Goal: Transaction & Acquisition: Subscribe to service/newsletter

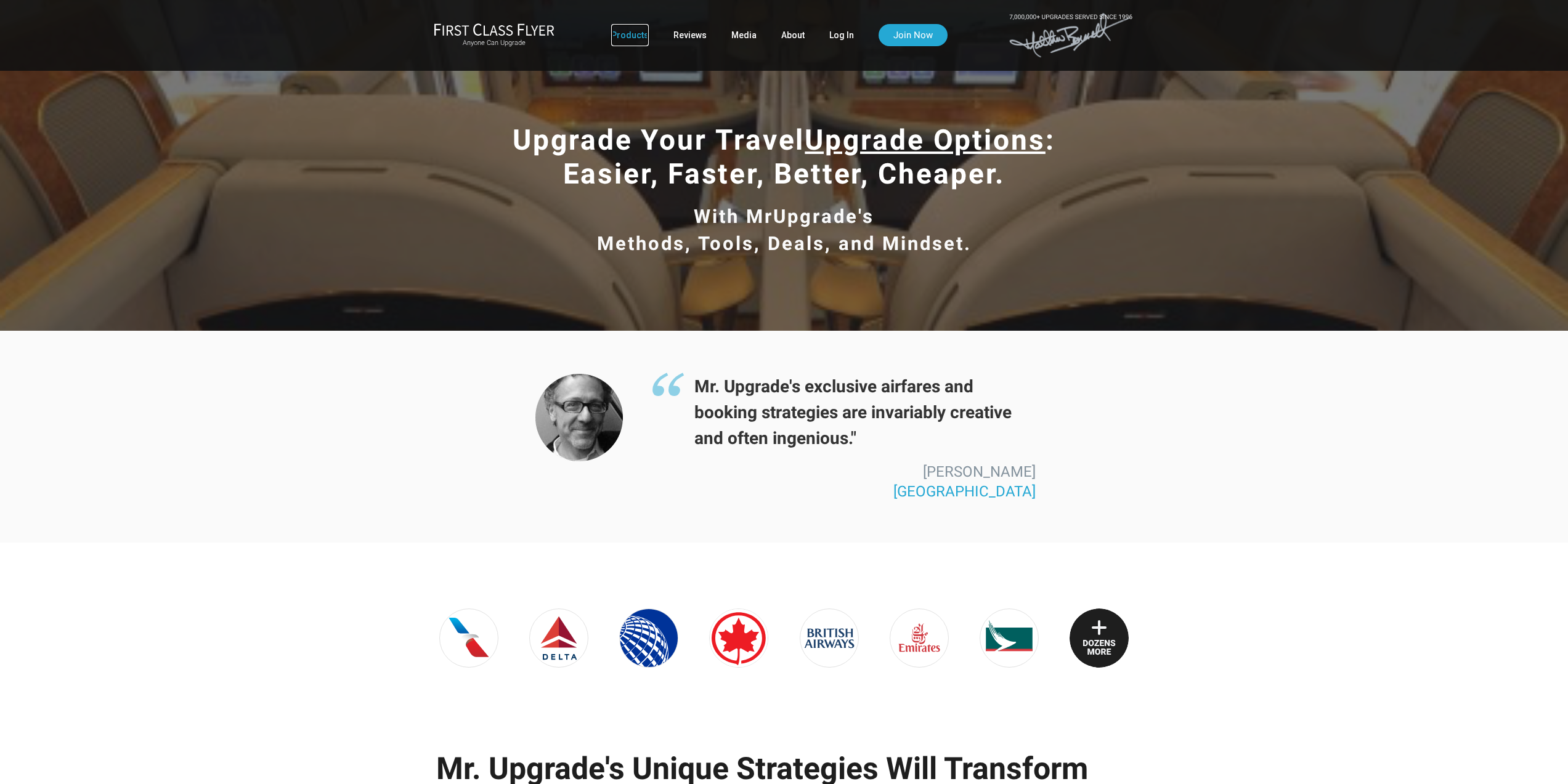
click at [629, 31] on link "Products" at bounding box center [629, 35] width 38 height 22
click at [912, 31] on link "Join Now" at bounding box center [913, 35] width 69 height 22
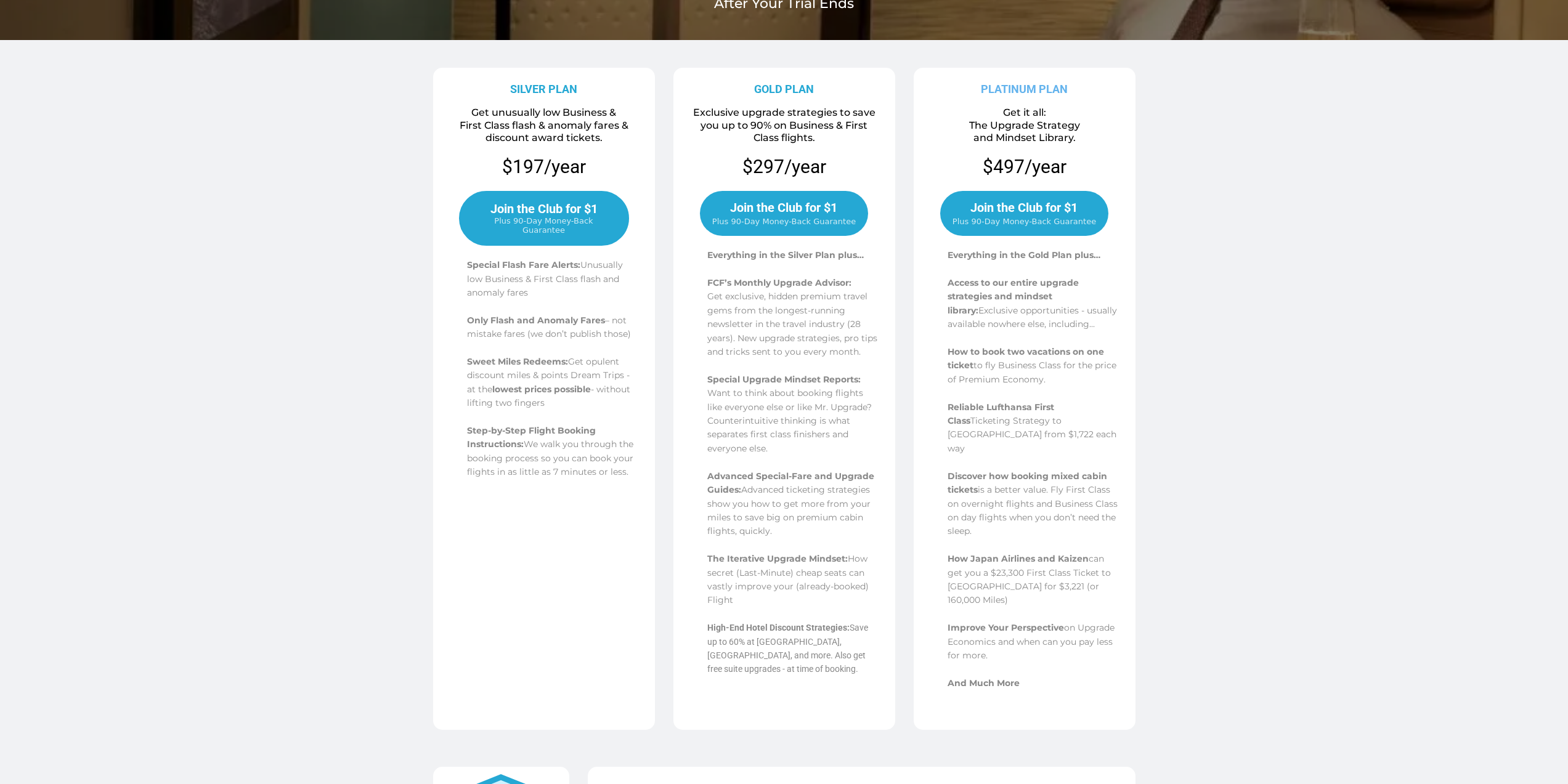
scroll to position [223, 0]
click at [791, 214] on span "Plus 90-Day Money-Back Guarantee" at bounding box center [784, 220] width 144 height 12
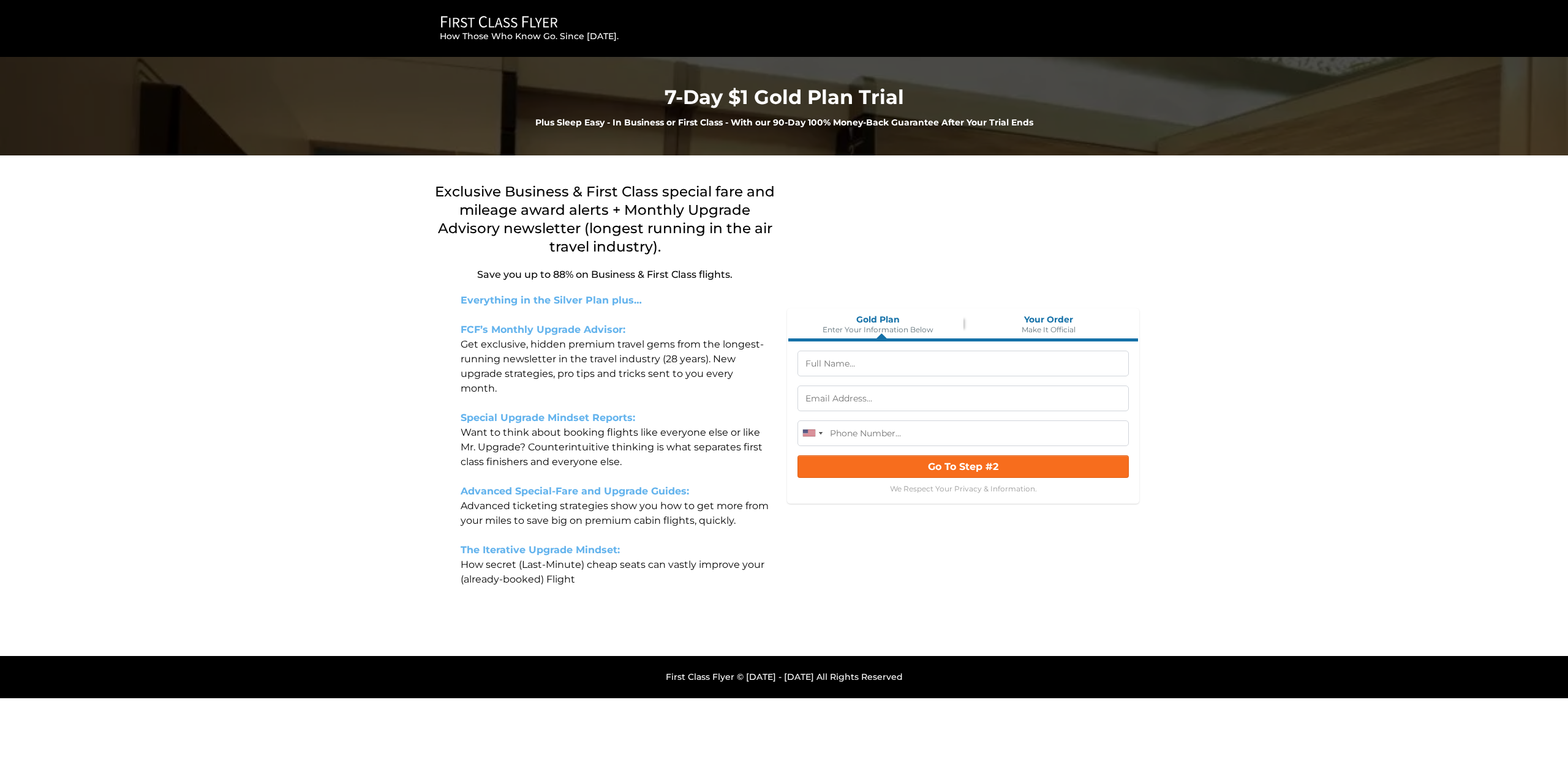
click at [879, 367] on input "text" at bounding box center [963, 363] width 332 height 26
type input "Paul Emanuel Rice"
click at [843, 396] on input "text" at bounding box center [963, 398] width 332 height 26
type input "price@civlit.com"
click at [869, 435] on input "tel" at bounding box center [963, 433] width 332 height 26
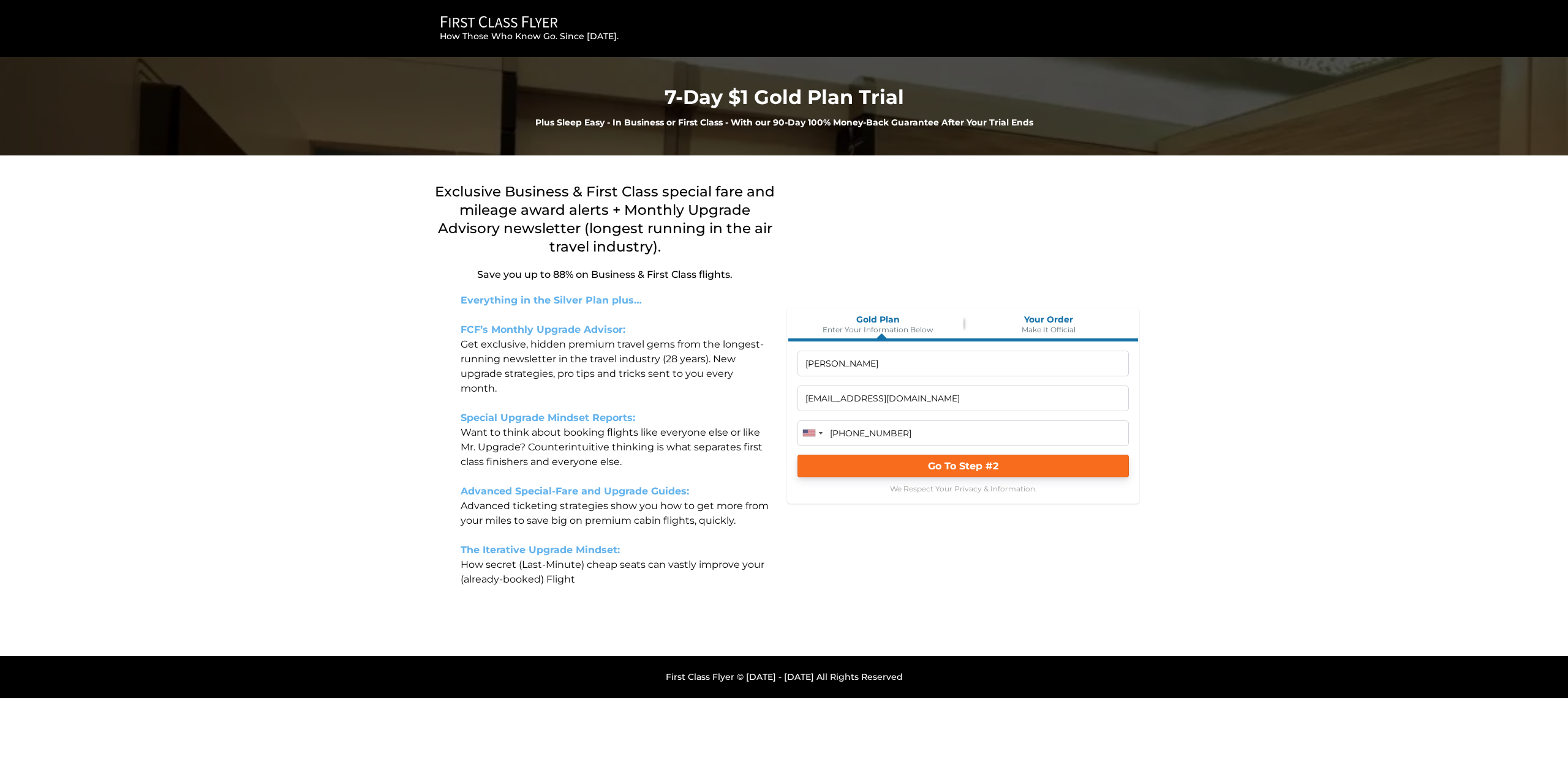
type input "(650) 799-1181"
click at [931, 471] on span "Go To Step #2" at bounding box center [963, 466] width 70 height 12
